Goal: Transaction & Acquisition: Purchase product/service

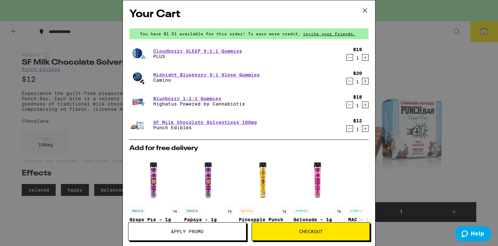
click at [366, 10] on icon at bounding box center [365, 11] width 10 height 10
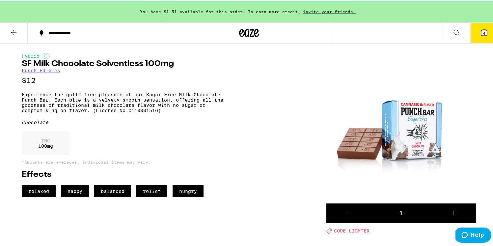
click at [247, 31] on icon at bounding box center [249, 32] width 20 height 12
click at [246, 29] on icon at bounding box center [249, 32] width 20 height 12
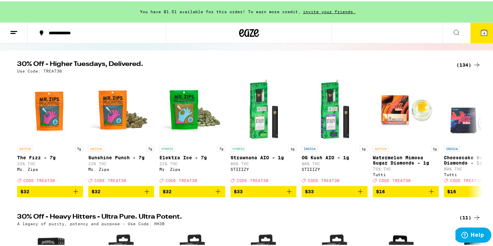
scroll to position [68, 0]
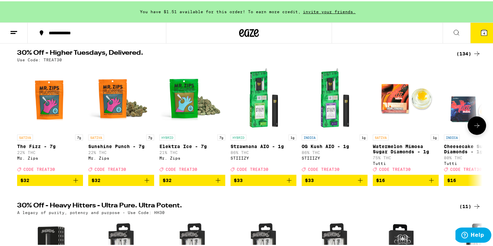
click at [473, 128] on icon at bounding box center [477, 124] width 8 height 8
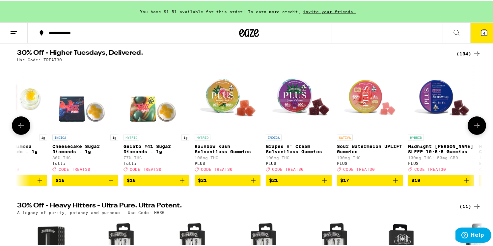
scroll to position [0, 392]
click at [483, 129] on button at bounding box center [477, 124] width 18 height 18
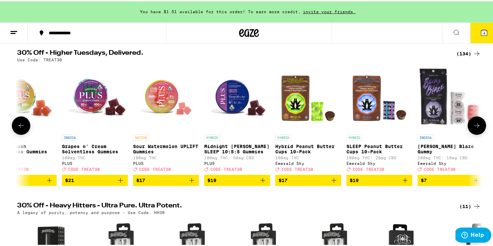
scroll to position [0, 784]
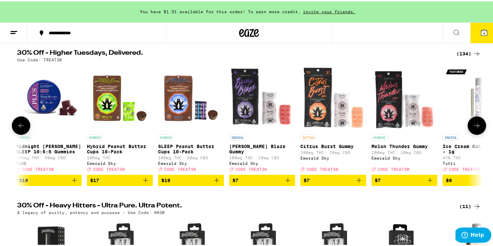
click at [475, 125] on icon at bounding box center [477, 124] width 8 height 8
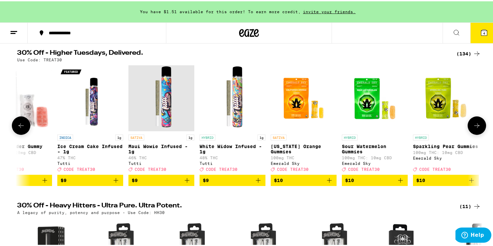
scroll to position [0, 1176]
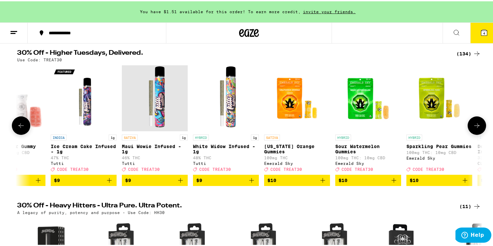
click at [475, 127] on icon at bounding box center [476, 124] width 5 height 5
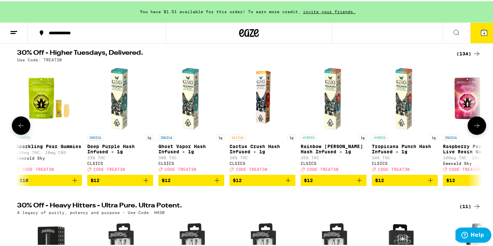
scroll to position [0, 1568]
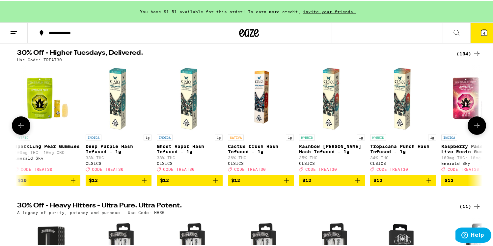
click at [475, 126] on icon at bounding box center [476, 124] width 5 height 5
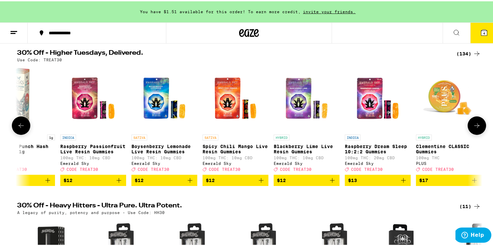
scroll to position [0, 1960]
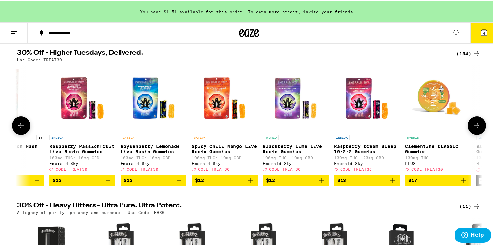
click at [478, 125] on icon at bounding box center [477, 124] width 8 height 8
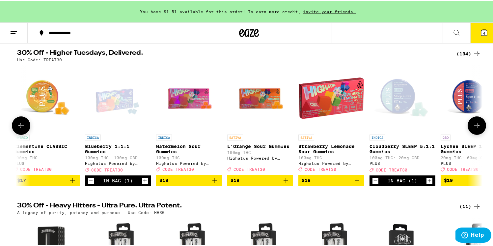
scroll to position [0, 2352]
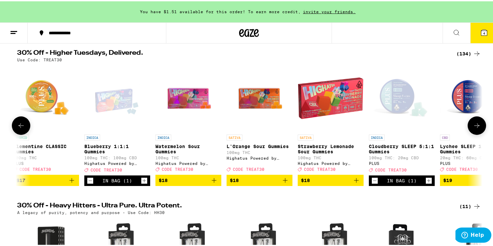
click at [476, 128] on icon at bounding box center [477, 124] width 8 height 8
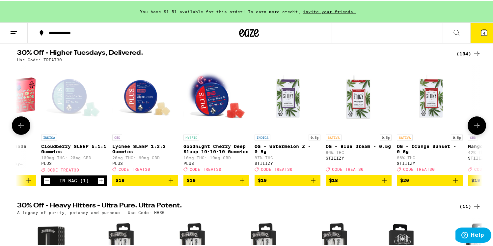
scroll to position [0, 2744]
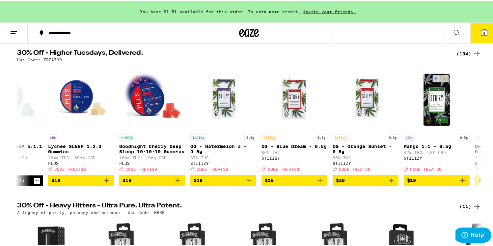
click at [477, 124] on icon at bounding box center [477, 124] width 0 height 0
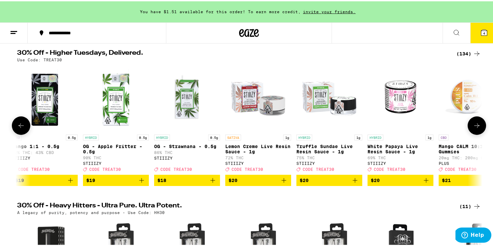
click at [473, 127] on icon at bounding box center [477, 124] width 8 height 8
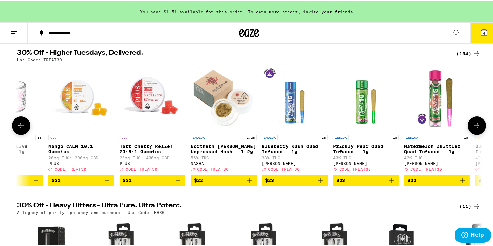
scroll to position [0, 3528]
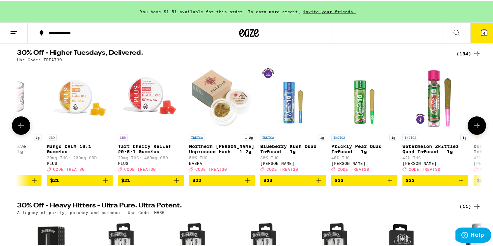
click at [473, 127] on icon at bounding box center [477, 124] width 8 height 8
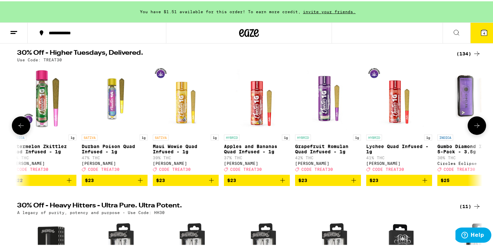
click at [474, 127] on icon at bounding box center [477, 124] width 8 height 8
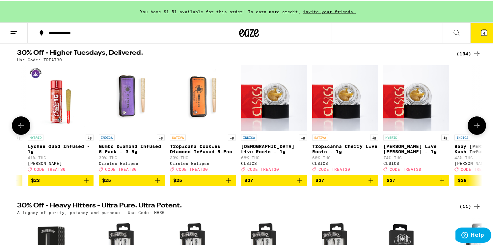
scroll to position [0, 4312]
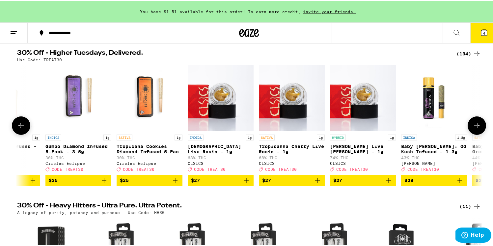
click at [474, 127] on icon at bounding box center [477, 124] width 8 height 8
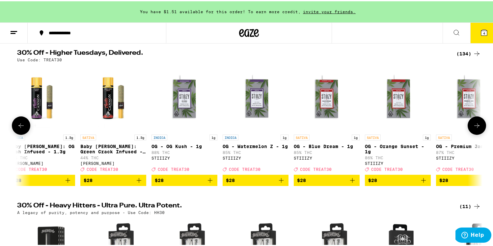
click at [474, 127] on icon at bounding box center [477, 124] width 8 height 8
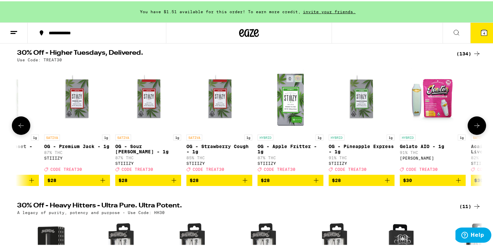
click at [473, 126] on icon at bounding box center [477, 124] width 8 height 8
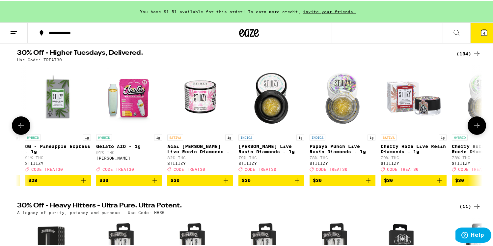
scroll to position [0, 5489]
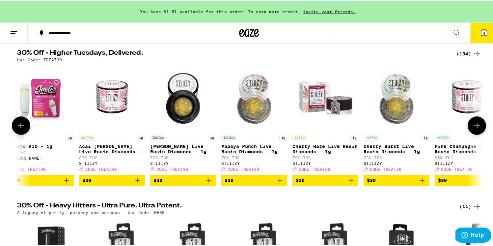
click at [473, 126] on icon at bounding box center [477, 124] width 8 height 8
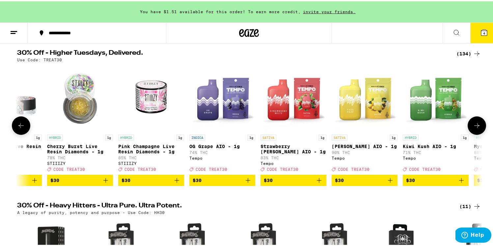
scroll to position [0, 5881]
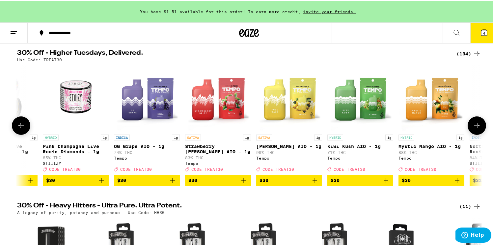
click at [475, 128] on icon at bounding box center [477, 124] width 8 height 8
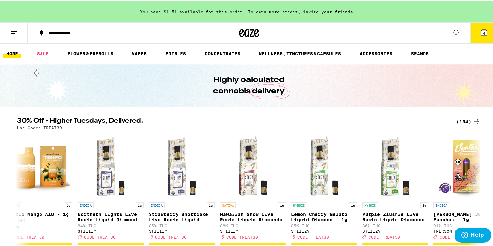
scroll to position [0, 0]
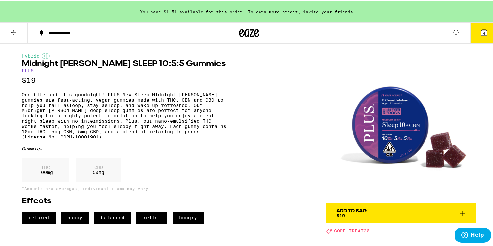
click at [483, 37] on button "4" at bounding box center [484, 31] width 28 height 20
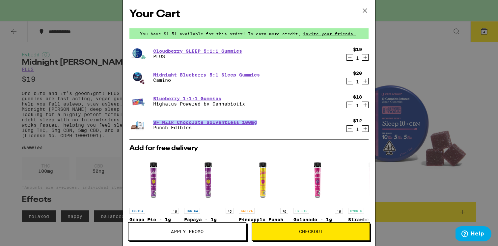
click at [367, 11] on icon at bounding box center [365, 11] width 10 height 10
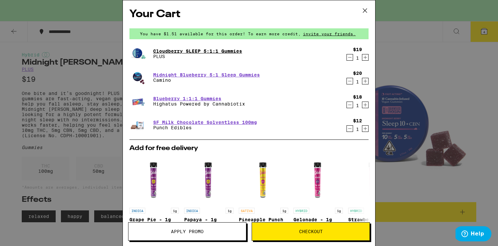
click at [174, 48] on link "Cloudberry SLEEP 5:1:1 Gummies" at bounding box center [197, 50] width 89 height 5
click at [165, 50] on link "Cloudberry SLEEP 5:1:1 Gummies" at bounding box center [197, 50] width 89 height 5
click at [136, 50] on img at bounding box center [138, 53] width 18 height 18
click at [172, 53] on link "Cloudberry SLEEP 5:1:1 Gummies" at bounding box center [197, 50] width 89 height 5
